Goal: Book appointment/travel/reservation

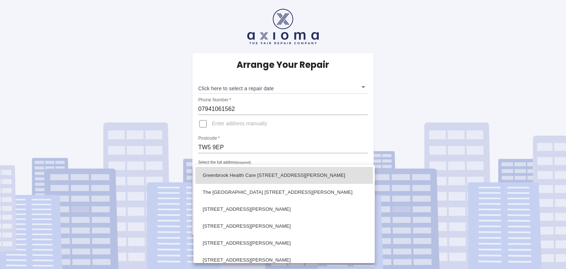
click at [364, 167] on body "Arrange Your Repair Click here to select a repair date ​ Phone Number   * 07941…" at bounding box center [283, 134] width 566 height 269
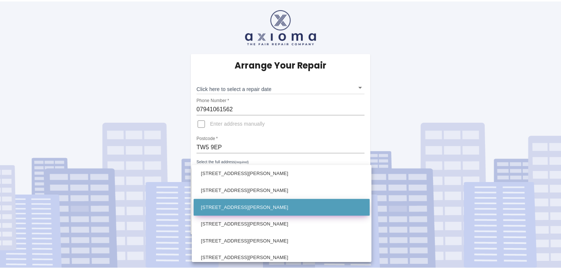
scroll to position [74, 0]
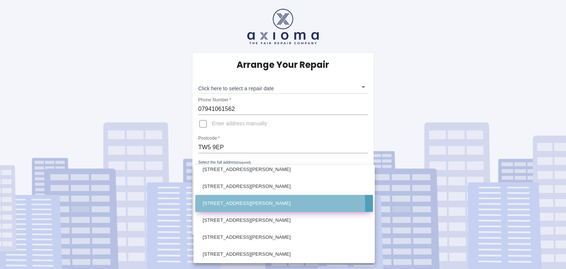
click at [233, 205] on li "[STREET_ADDRESS][PERSON_NAME]" at bounding box center [284, 203] width 178 height 17
type input "[STREET_ADDRESS][PERSON_NAME]"
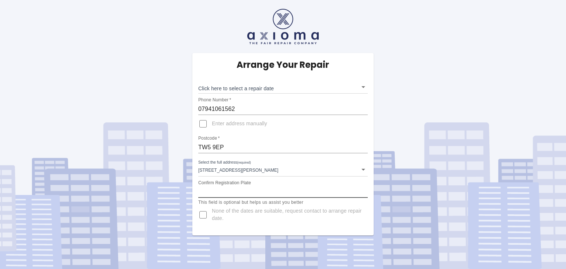
click at [206, 191] on input "Confirm Registration Plate" at bounding box center [283, 192] width 170 height 12
type input "WR13 OBM"
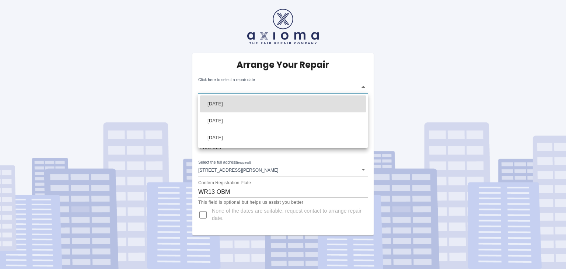
click at [364, 87] on body "Arrange Your Repair Click here to select a repair date ​ Phone Number   * 07941…" at bounding box center [283, 134] width 566 height 269
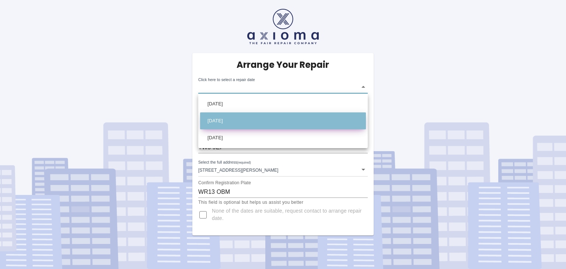
click at [260, 117] on li "[DATE]" at bounding box center [283, 120] width 166 height 17
type input "[DATE]T00:00:00.000Z"
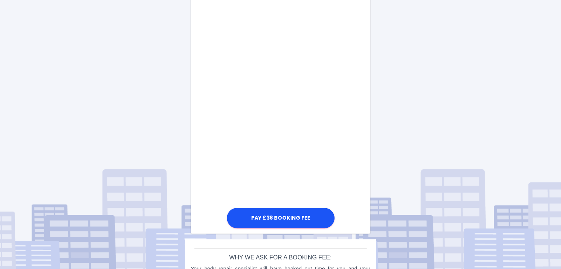
scroll to position [415, 0]
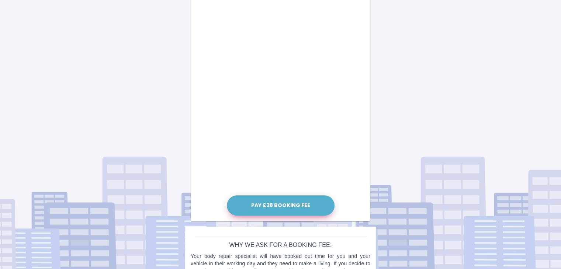
click at [284, 204] on button "Pay £38 Booking Fee" at bounding box center [281, 205] width 108 height 20
